Goal: Information Seeking & Learning: Learn about a topic

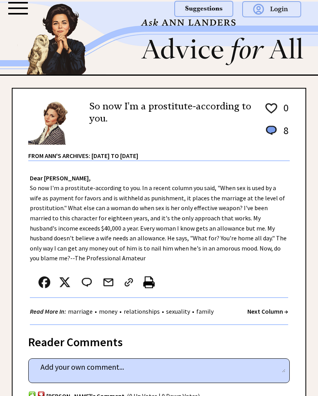
click at [273, 308] on strong "Next Column →" at bounding box center [267, 311] width 41 height 8
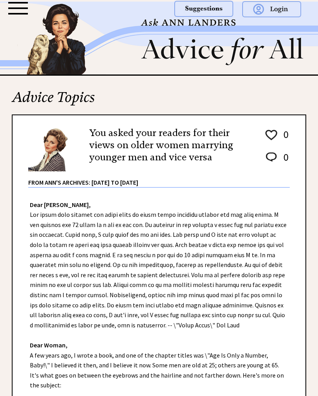
click at [19, 14] on div at bounding box center [18, 14] width 20 height 2
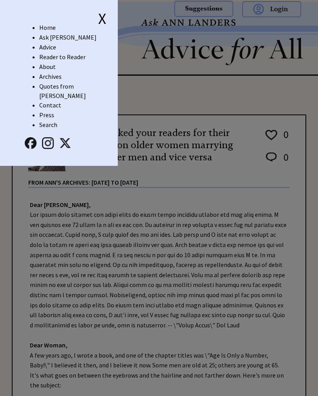
click at [43, 48] on link "Advice" at bounding box center [47, 47] width 17 height 8
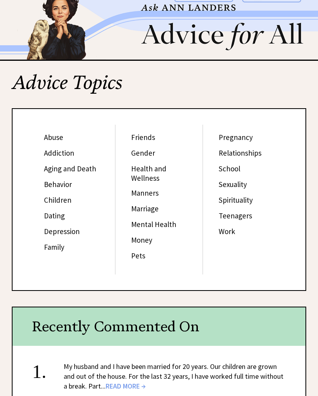
scroll to position [18, 0]
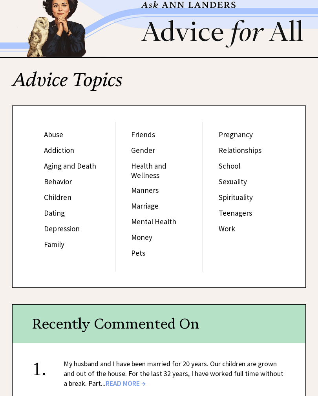
click at [51, 183] on link "Behavior" at bounding box center [58, 181] width 28 height 9
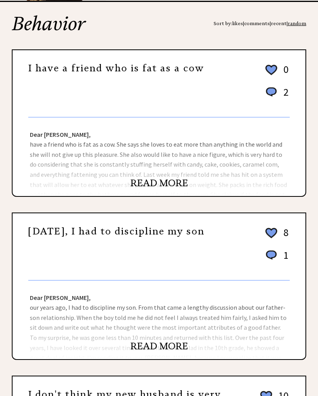
scroll to position [73, 0]
click at [166, 189] on link "READ MORE" at bounding box center [159, 184] width 58 height 12
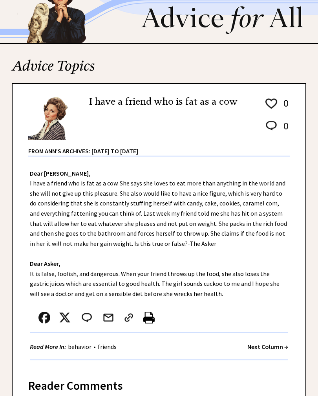
scroll to position [31, 0]
click at [269, 343] on strong "Next Column →" at bounding box center [267, 347] width 41 height 8
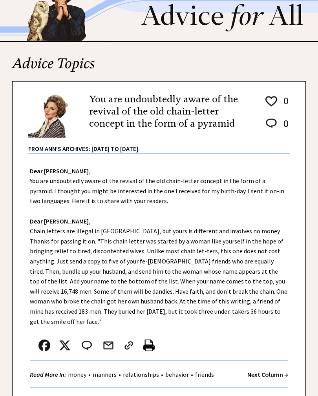
scroll to position [34, 0]
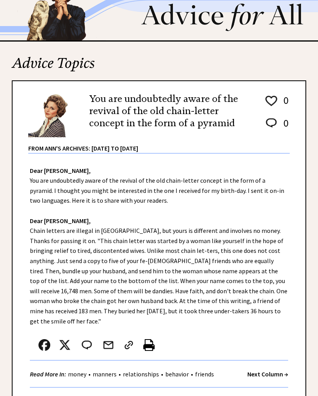
click at [272, 361] on div "Read More In: money • manners • relationships • behavior • friends Next Column →" at bounding box center [159, 374] width 258 height 27
click at [279, 370] on strong "Next Column →" at bounding box center [267, 374] width 41 height 8
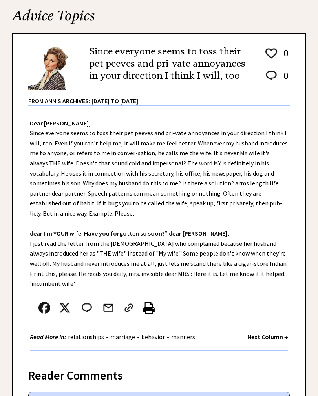
scroll to position [97, 0]
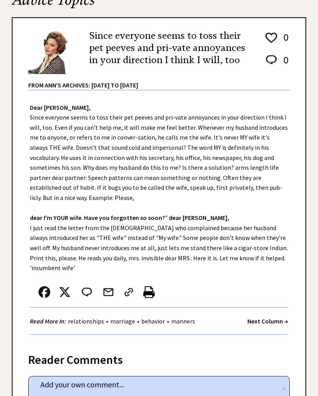
click at [281, 317] on strong "Next Column →" at bounding box center [267, 321] width 41 height 8
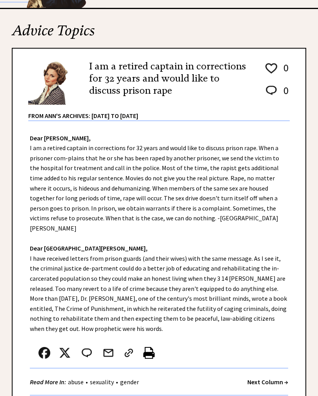
scroll to position [67, 0]
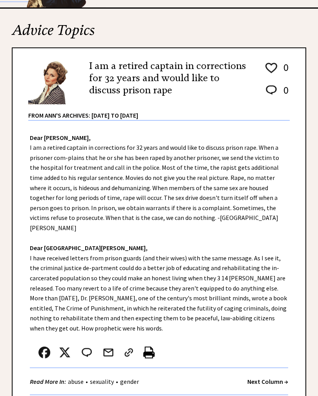
click at [269, 378] on strong "Next Column →" at bounding box center [267, 382] width 41 height 8
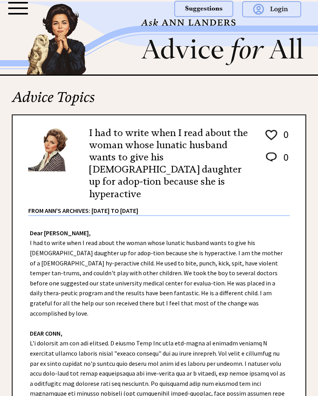
click at [23, 14] on div at bounding box center [18, 14] width 20 height 2
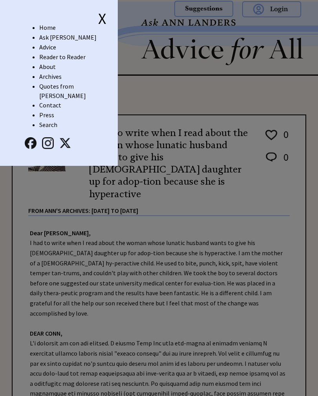
click at [49, 50] on link "Advice" at bounding box center [47, 47] width 17 height 8
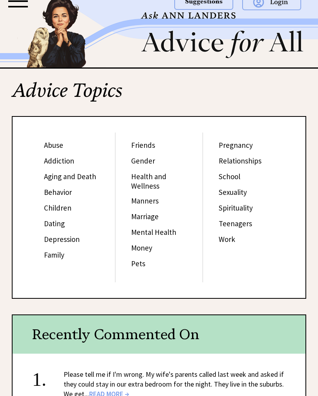
scroll to position [7, 0]
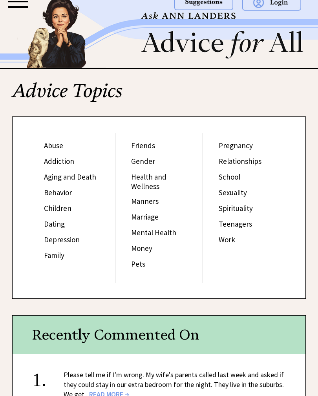
click at [134, 180] on link "Health and Wellness" at bounding box center [148, 181] width 35 height 19
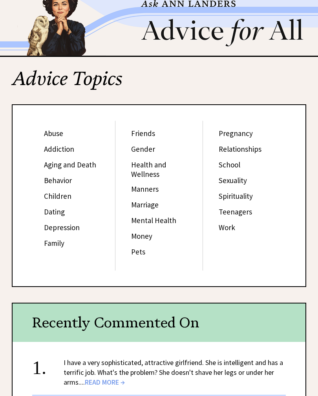
scroll to position [19, 0]
click at [144, 162] on link "Health and Wellness" at bounding box center [148, 169] width 35 height 19
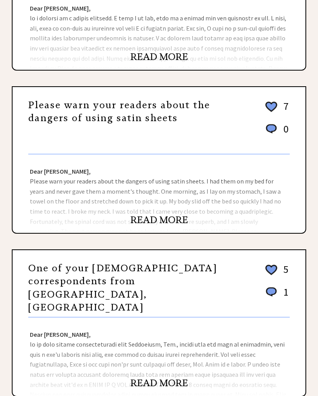
scroll to position [210, 0]
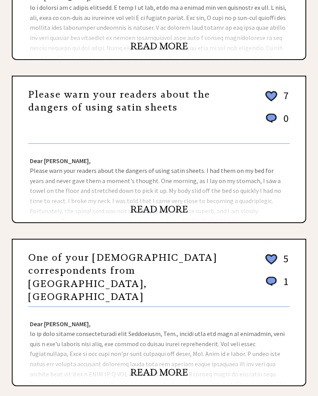
click at [149, 216] on link "READ MORE" at bounding box center [159, 210] width 58 height 12
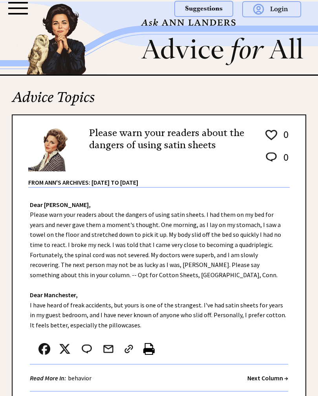
scroll to position [53, 0]
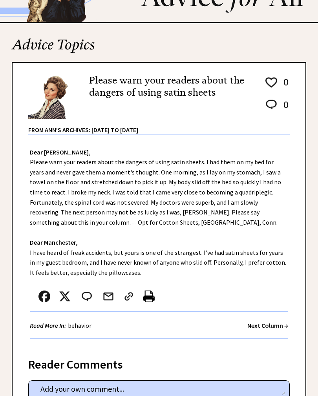
click at [248, 325] on strong "Next Column →" at bounding box center [267, 326] width 41 height 8
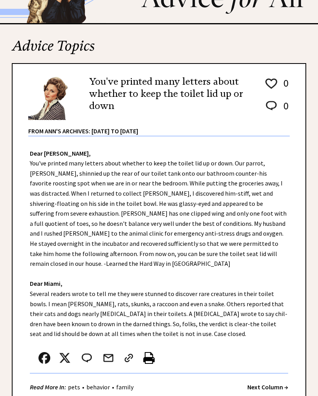
scroll to position [51, 0]
